Goal: Information Seeking & Learning: Find specific fact

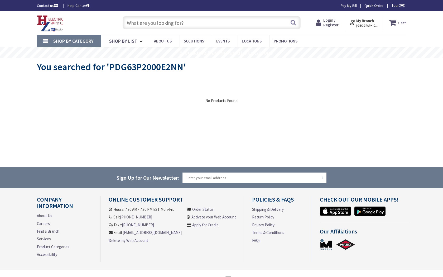
type input "Central Pk, [STREET_ADDRESS][PERSON_NAME]"
